Goal: Information Seeking & Learning: Learn about a topic

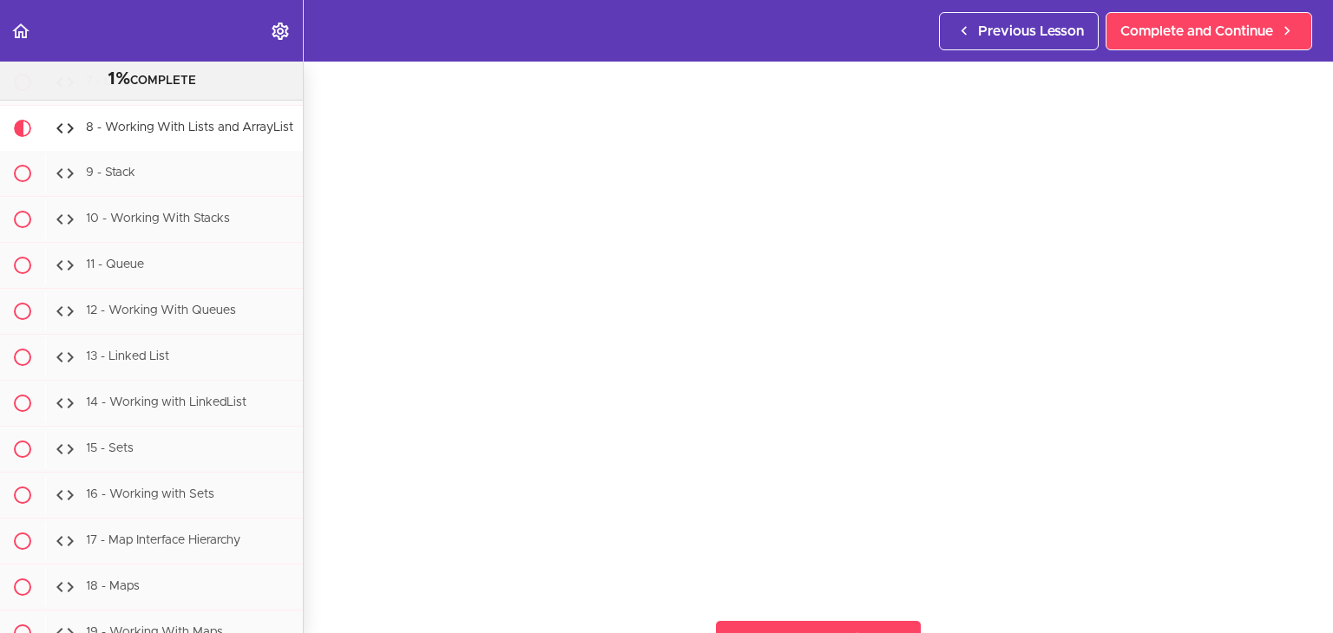
scroll to position [12603, 0]
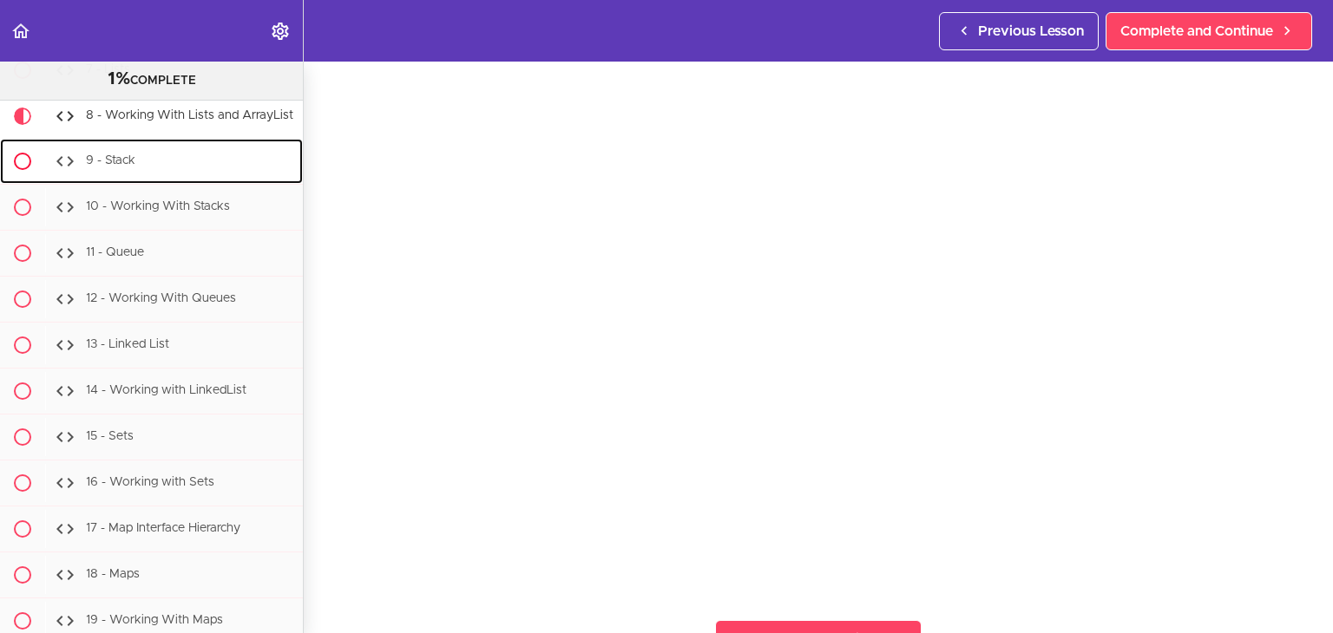
click at [163, 180] on div "9 - Stack" at bounding box center [174, 161] width 258 height 38
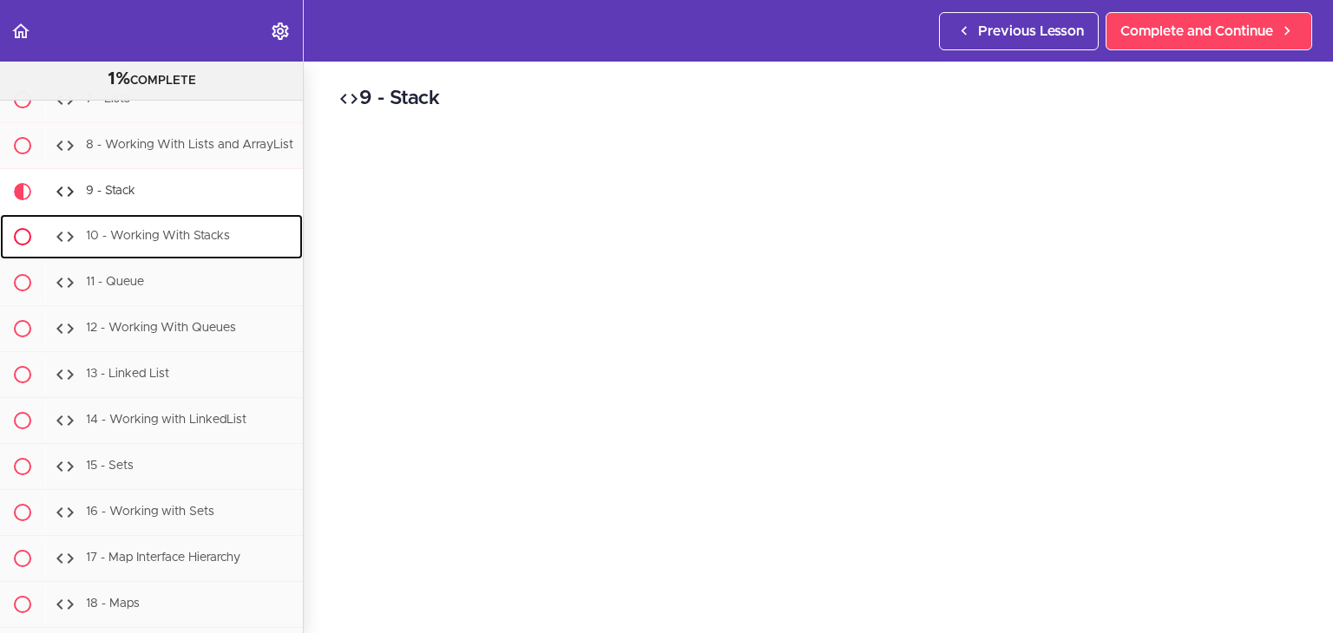
click at [214, 256] on div "10 - Working With Stacks" at bounding box center [174, 237] width 258 height 38
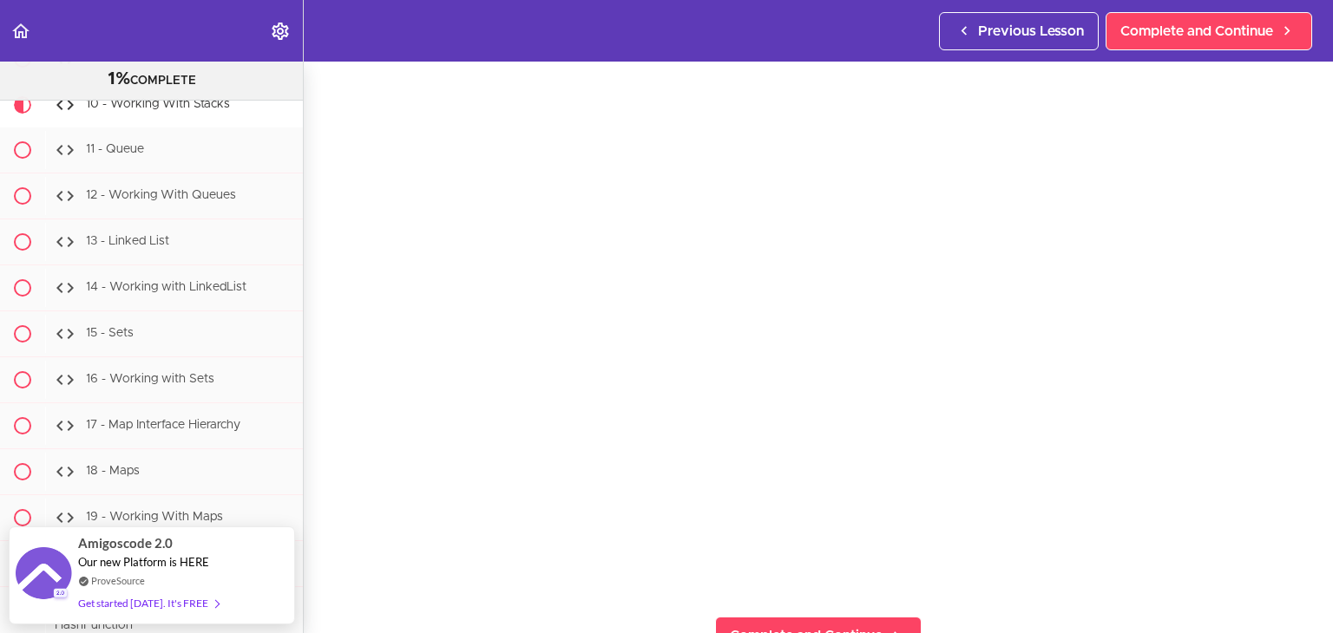
scroll to position [49, 0]
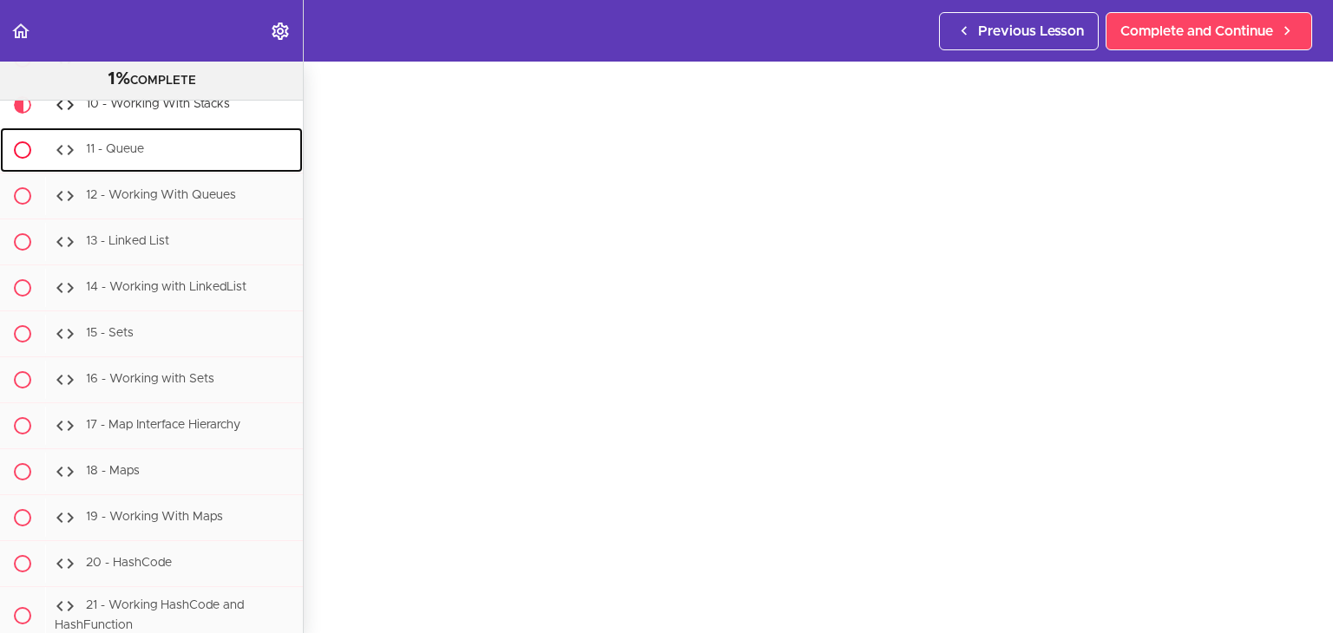
click at [146, 169] on div "11 - Queue" at bounding box center [174, 150] width 258 height 38
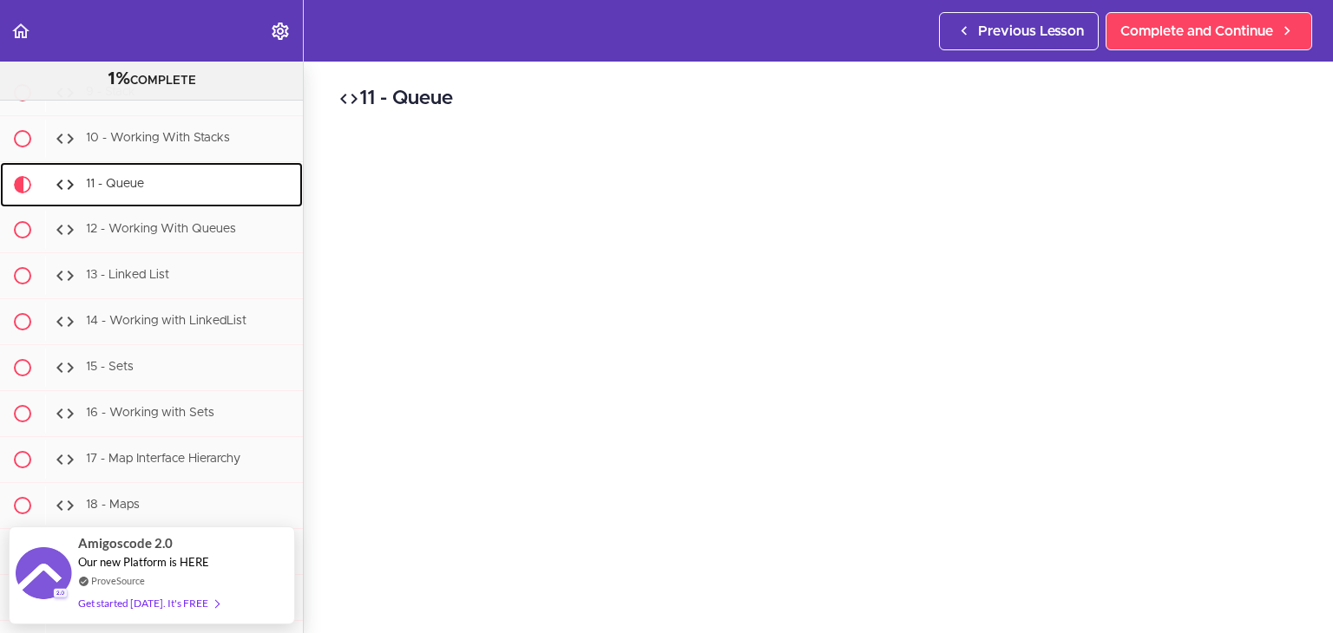
scroll to position [12666, 0]
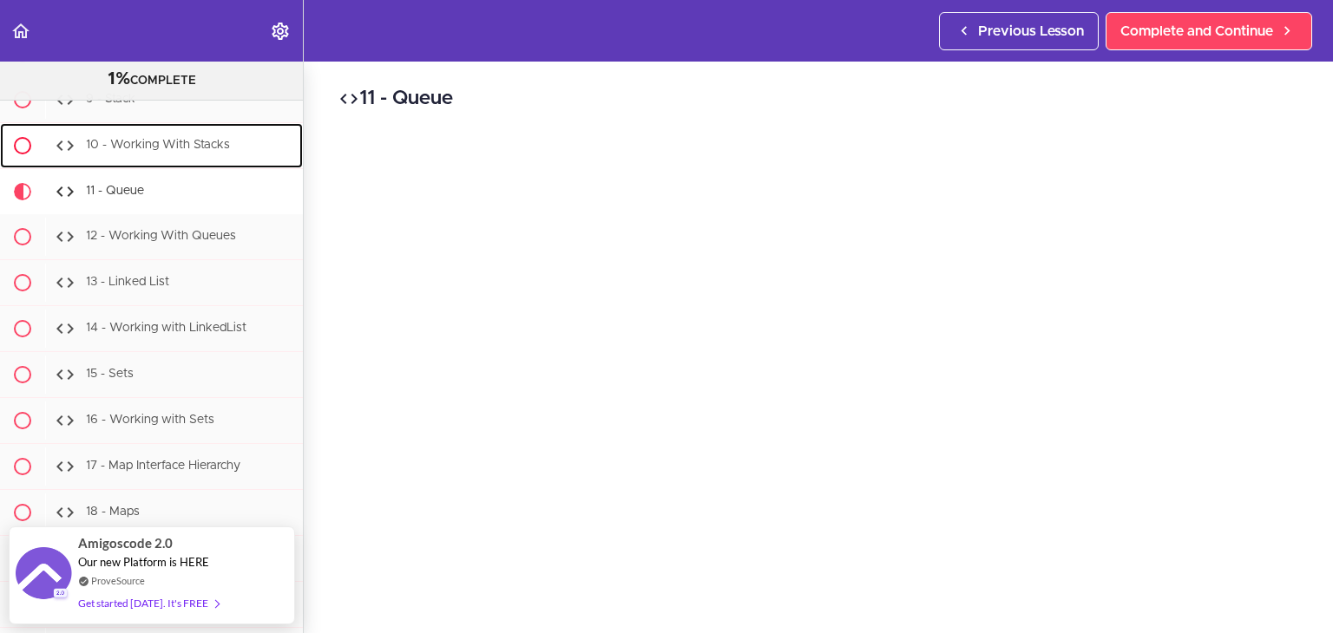
click at [161, 152] on span "10 - Working With Stacks" at bounding box center [158, 146] width 144 height 12
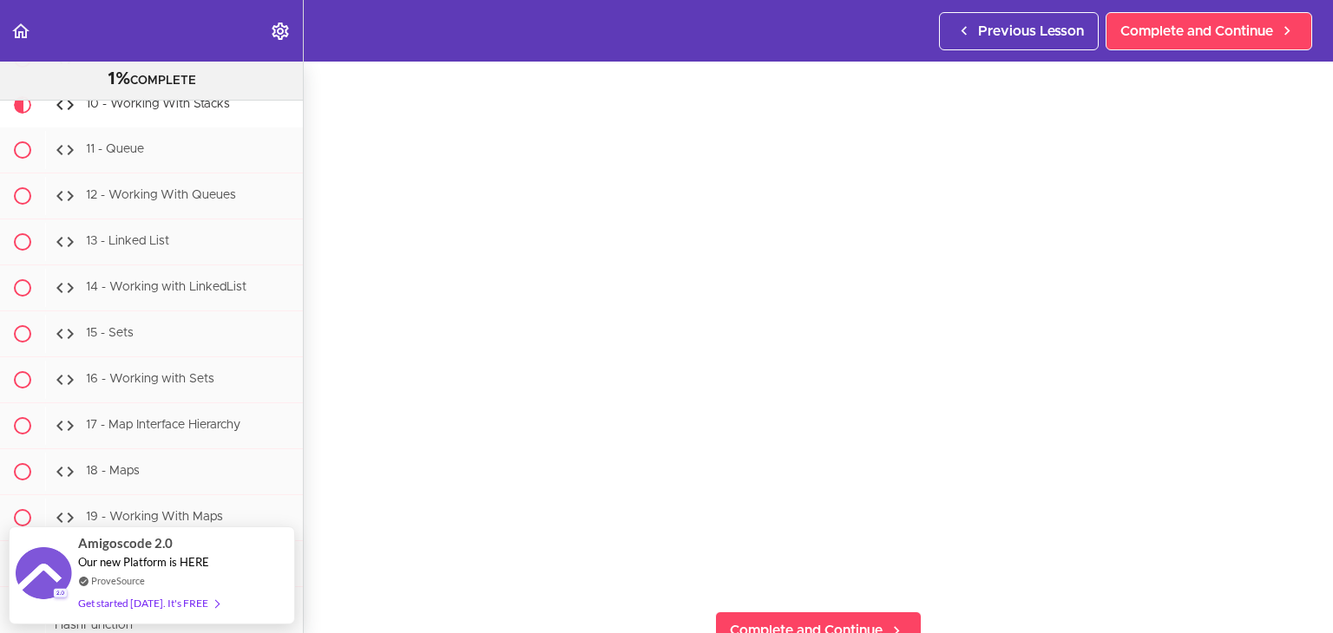
scroll to position [63, 0]
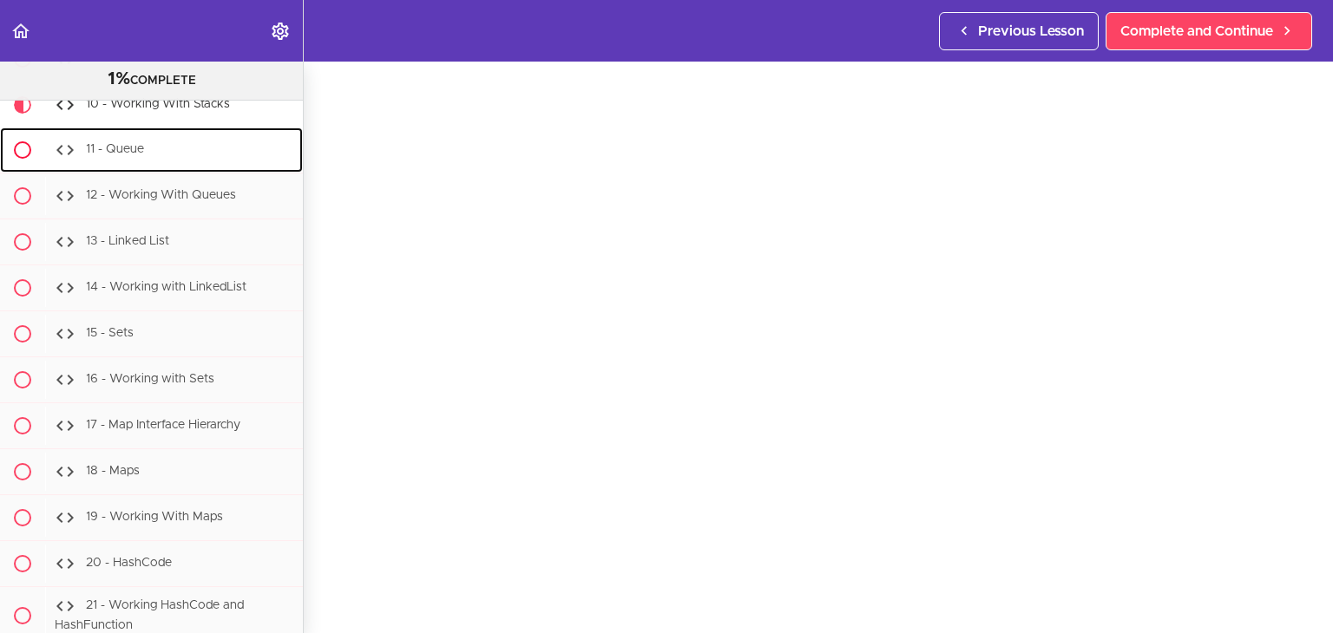
click at [160, 169] on div "11 - Queue" at bounding box center [174, 150] width 258 height 38
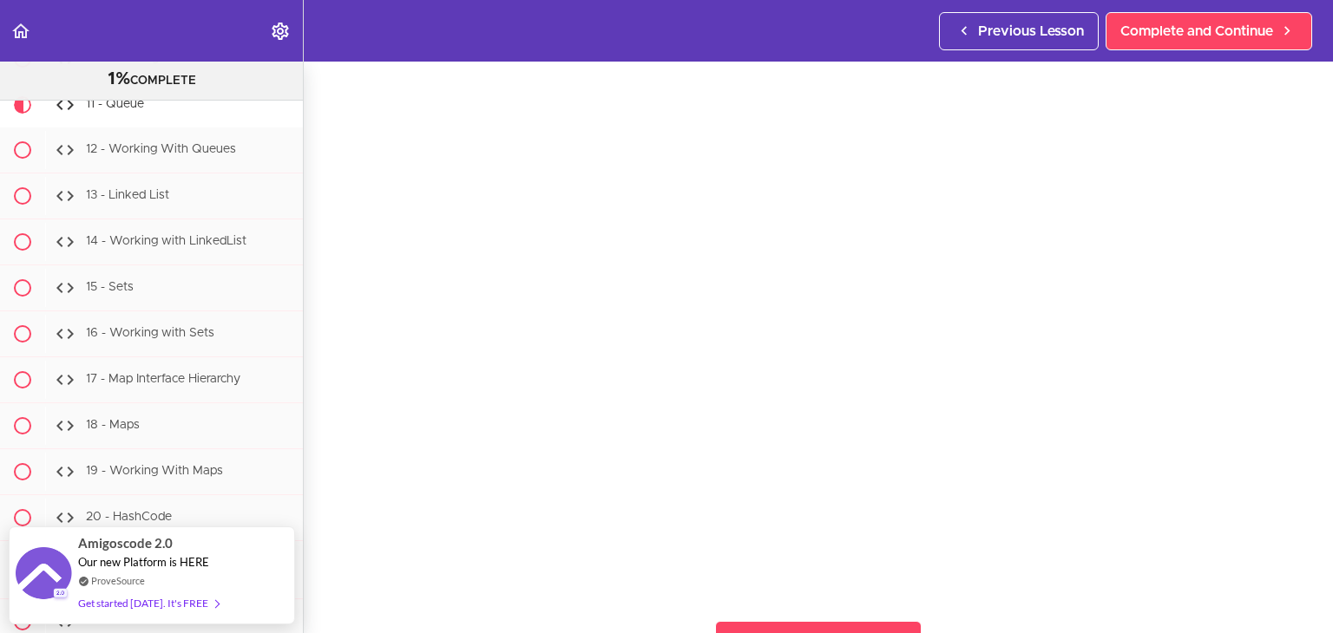
scroll to position [63, 0]
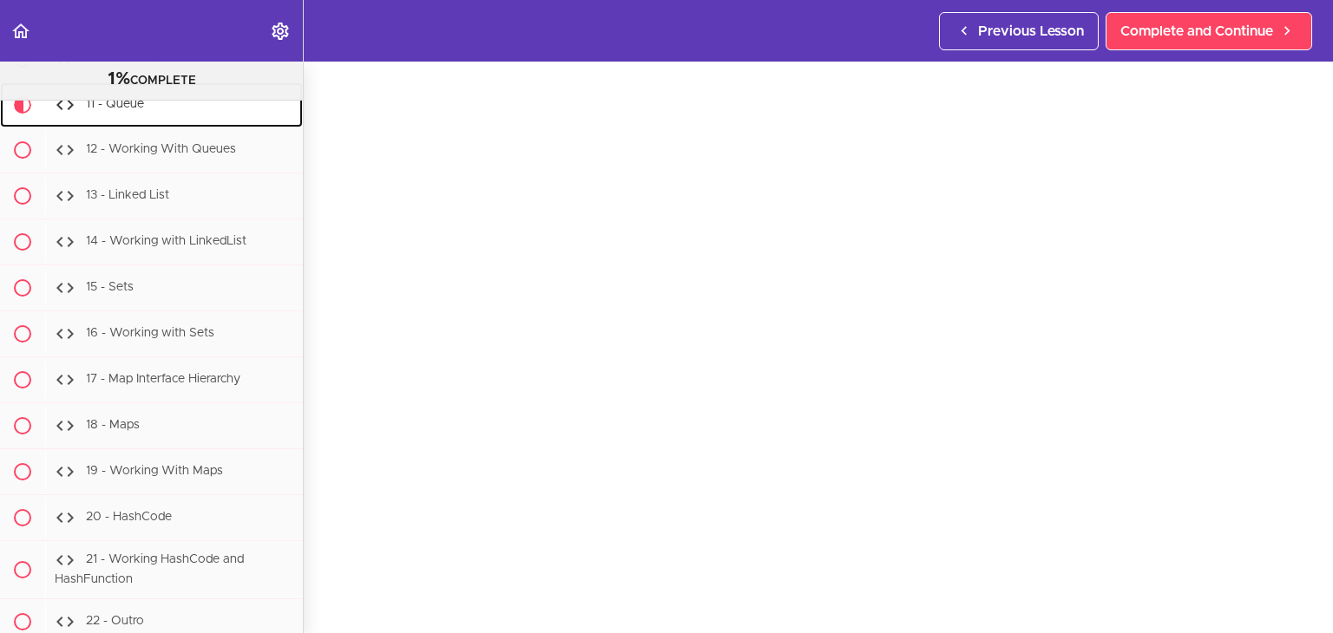
click at [157, 124] on div "11 - Queue" at bounding box center [174, 105] width 258 height 38
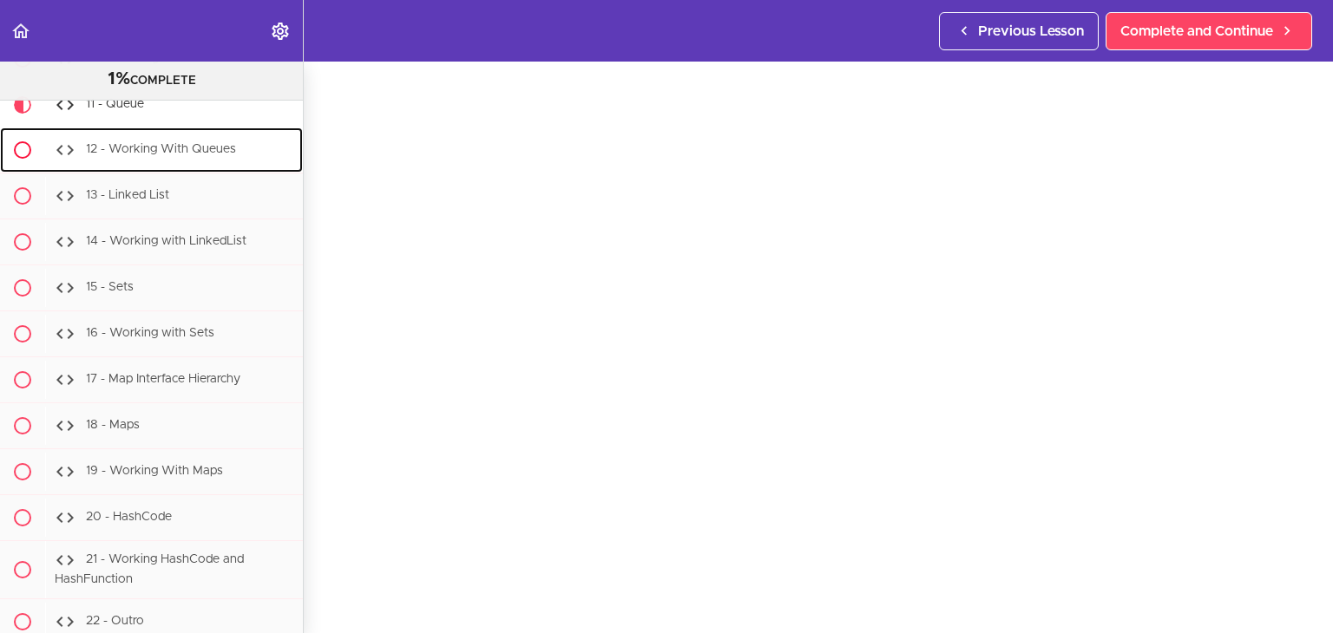
click at [156, 156] on span "12 - Working With Queues" at bounding box center [161, 150] width 150 height 12
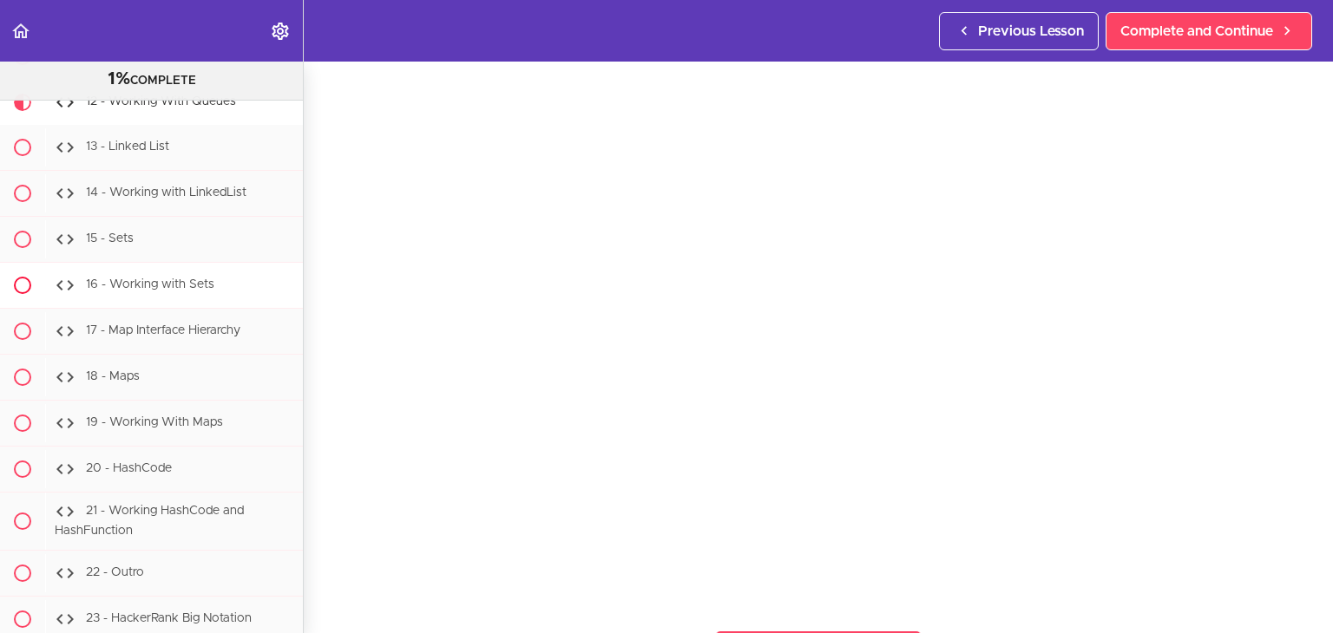
scroll to position [12798, 0]
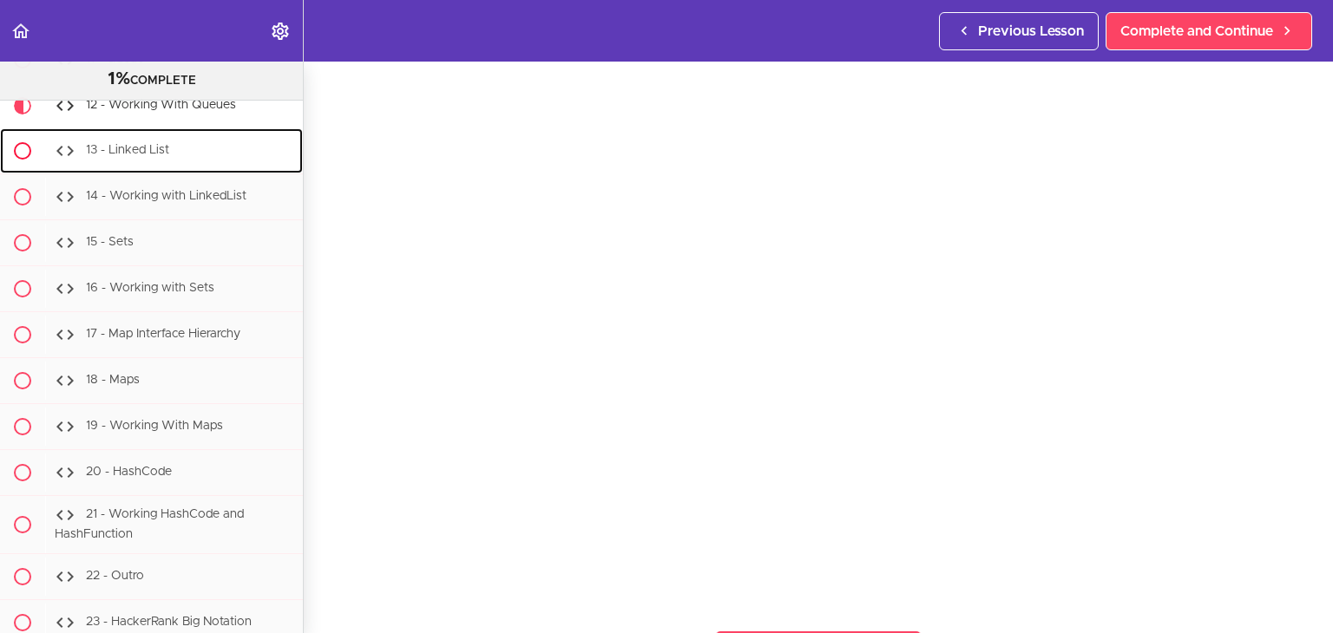
click at [147, 157] on span "13 - Linked List" at bounding box center [127, 151] width 83 height 12
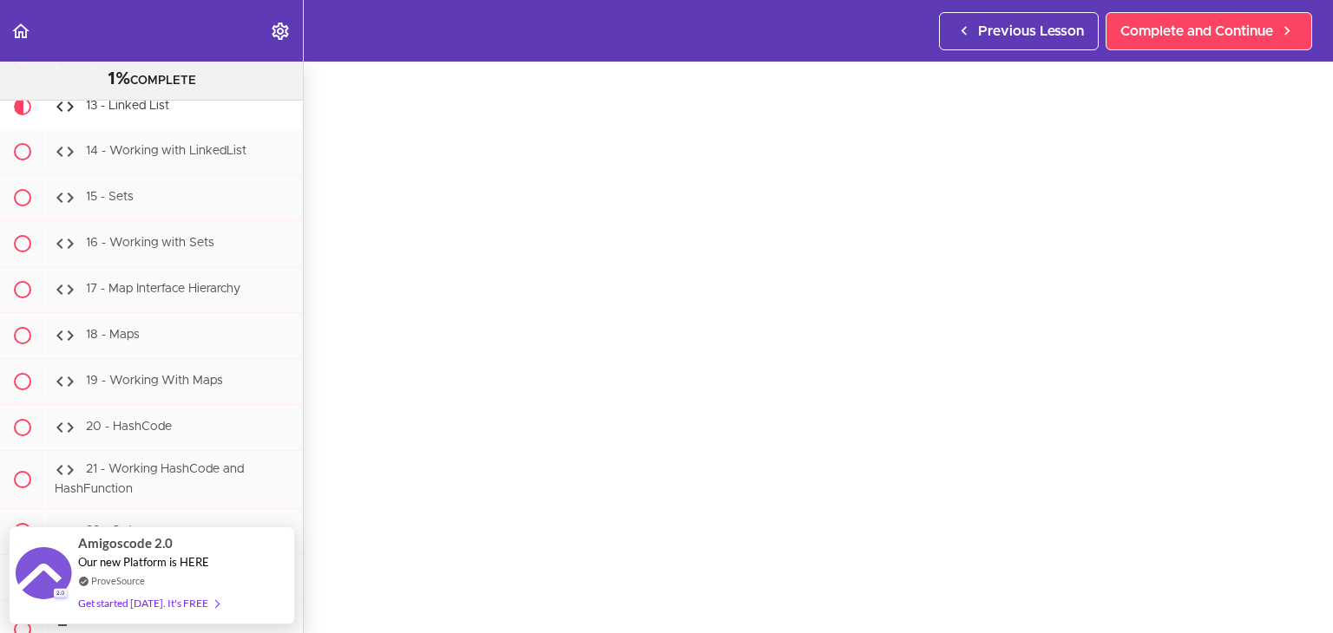
scroll to position [62, 0]
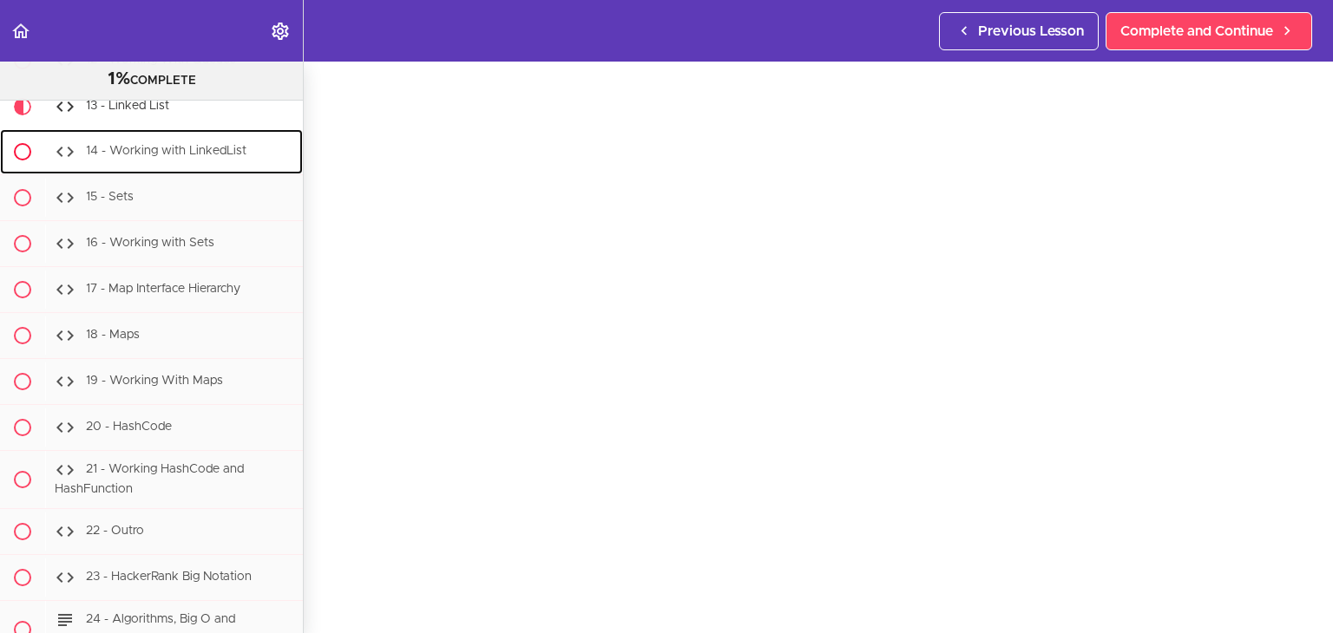
click at [195, 158] on span "14 - Working with LinkedList" at bounding box center [166, 152] width 160 height 12
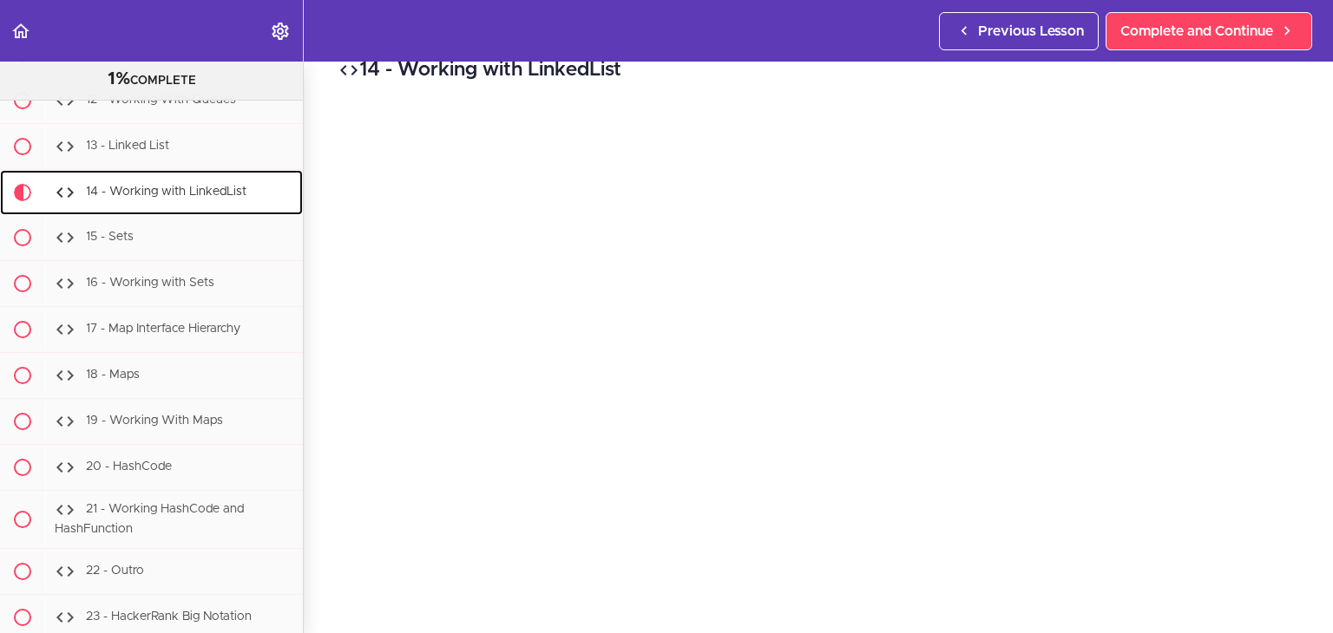
scroll to position [62, 0]
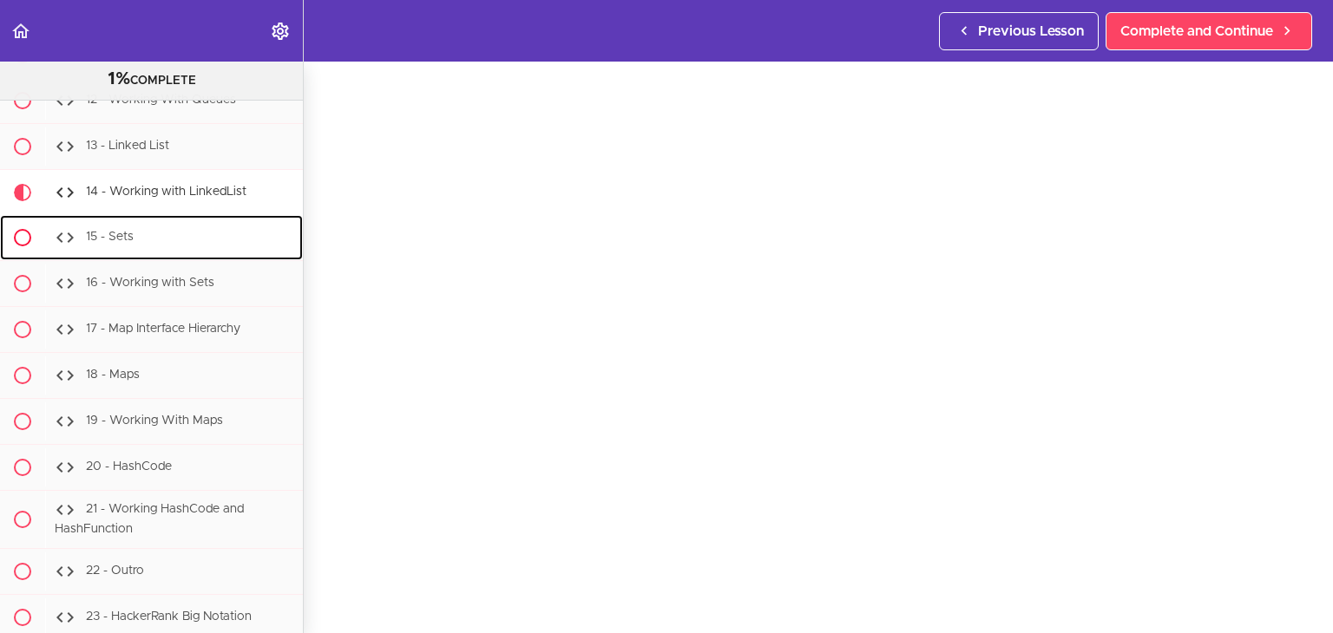
click at [133, 257] on div "15 - Sets" at bounding box center [174, 238] width 258 height 38
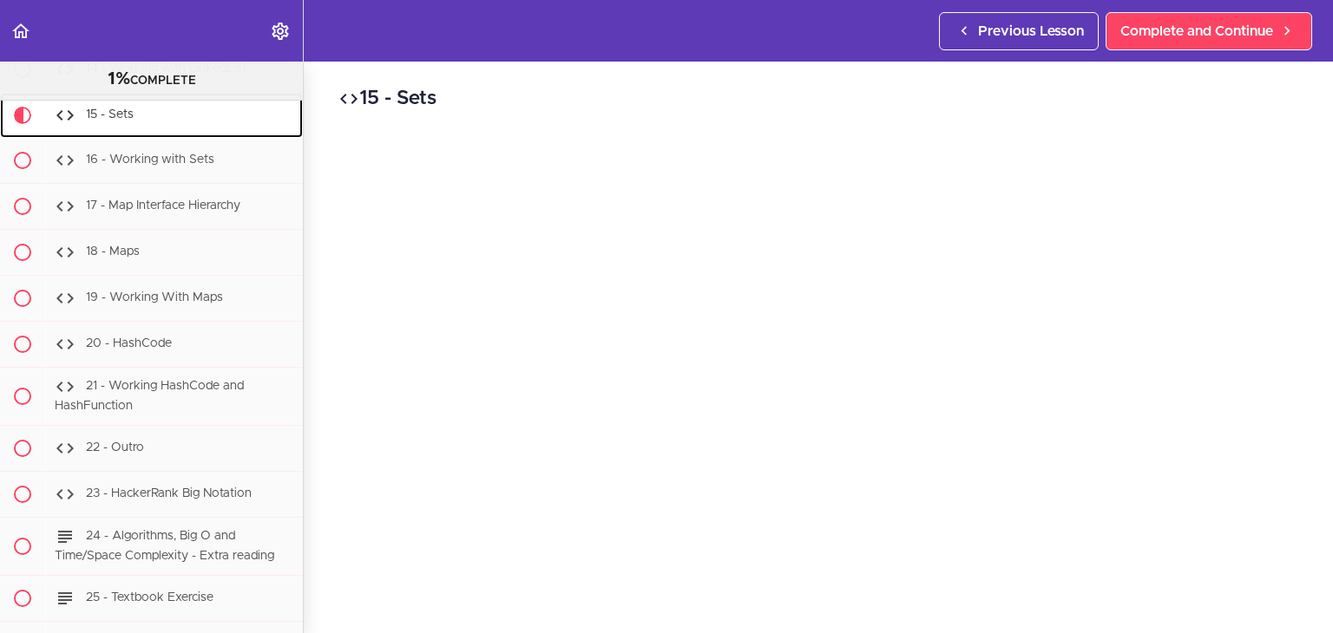
scroll to position [12936, 0]
